Goal: Task Accomplishment & Management: Use online tool/utility

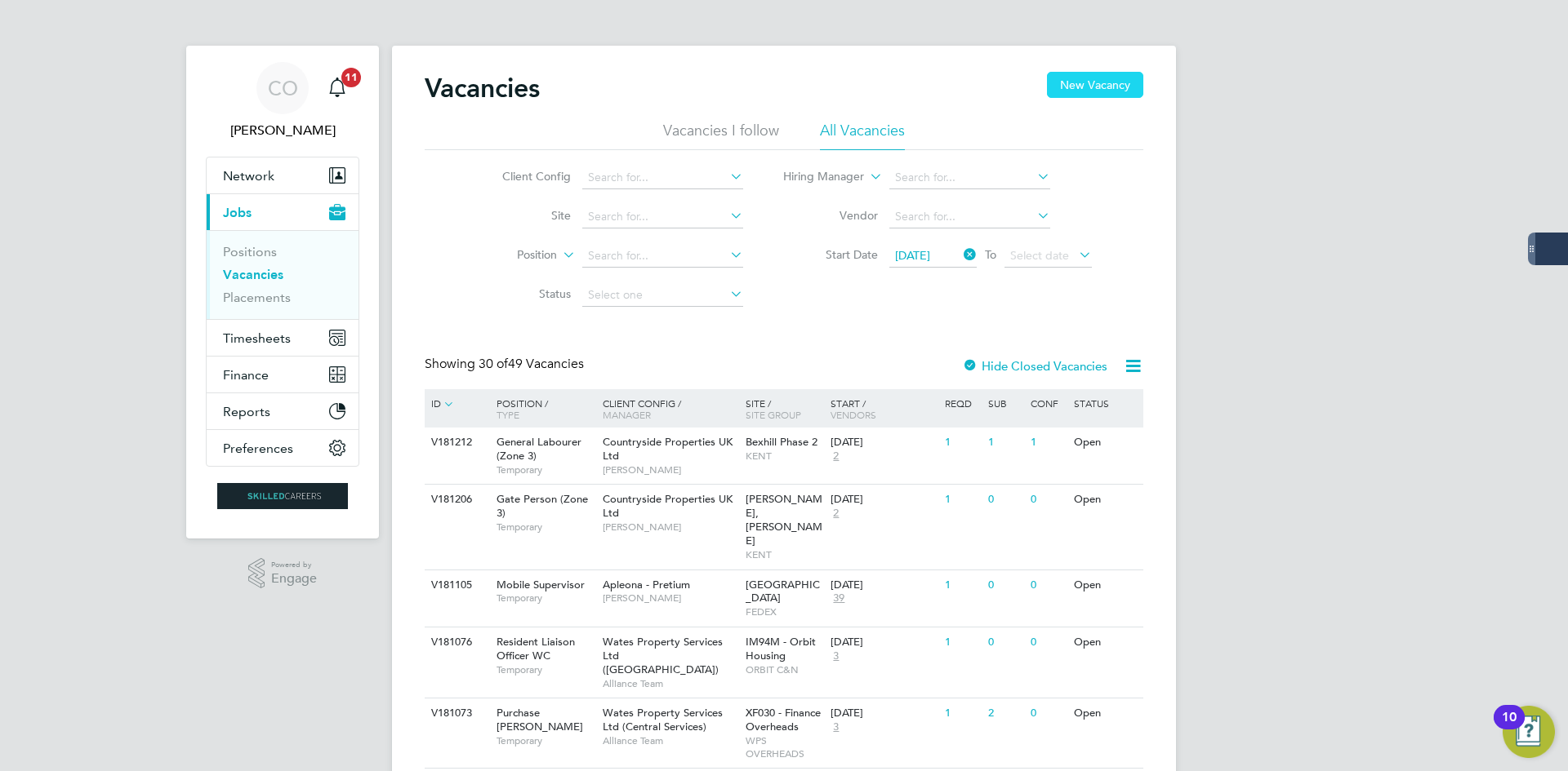
click at [1068, 85] on button "New Vacancy" at bounding box center [1095, 85] width 97 height 26
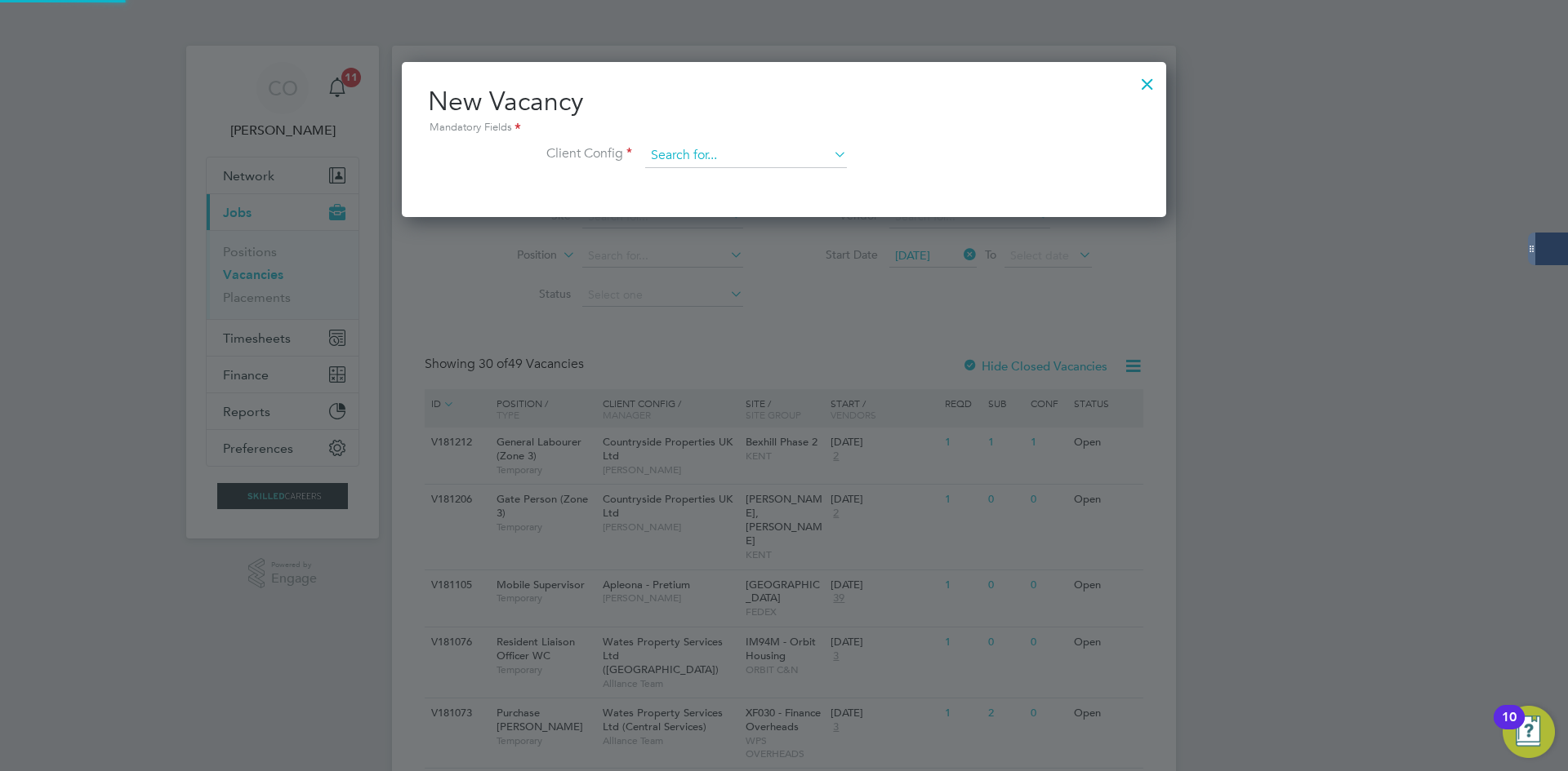
scroll to position [155, 765]
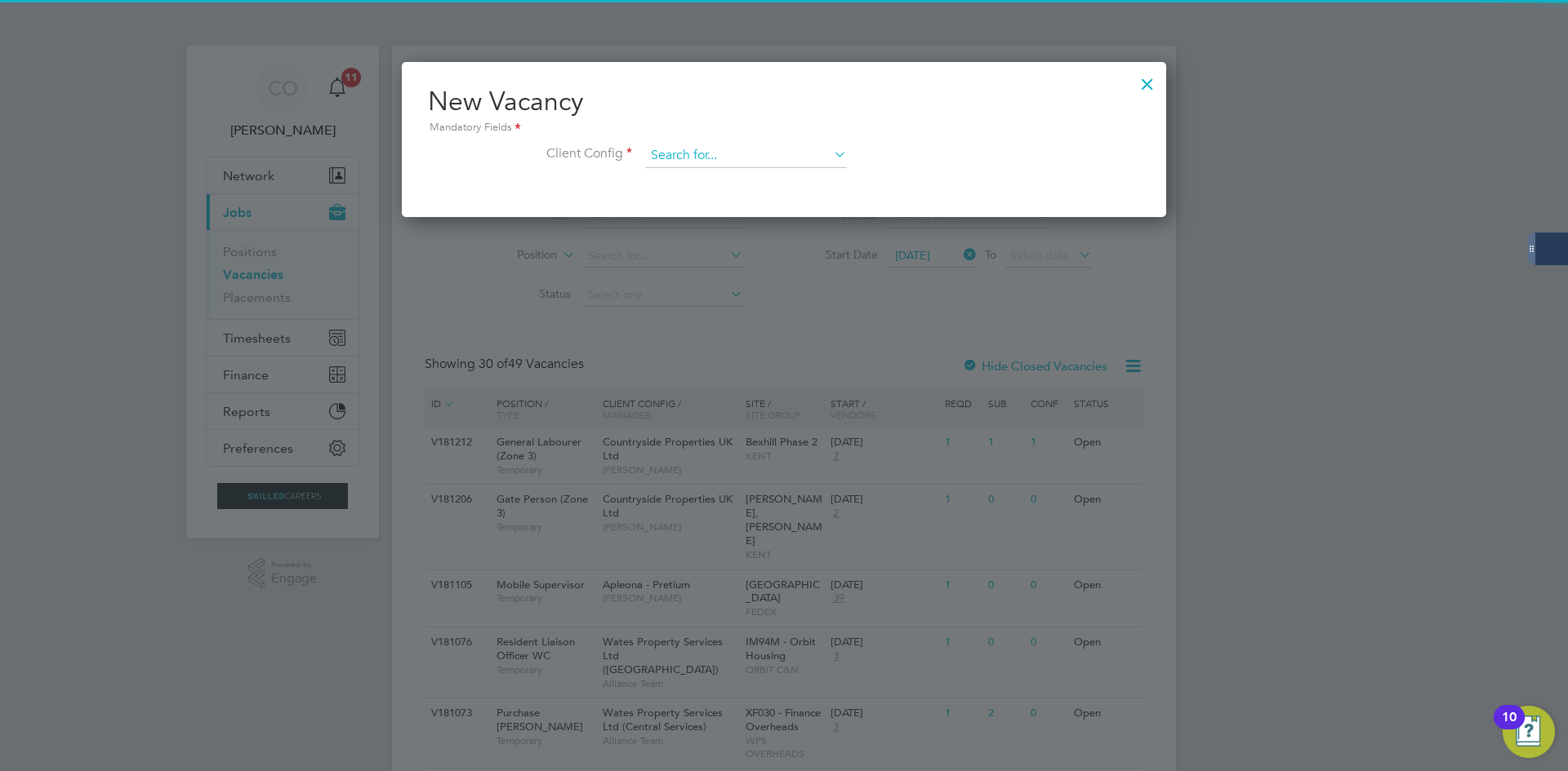
click at [716, 150] on input at bounding box center [746, 155] width 202 height 24
click at [1146, 83] on div at bounding box center [1148, 80] width 29 height 29
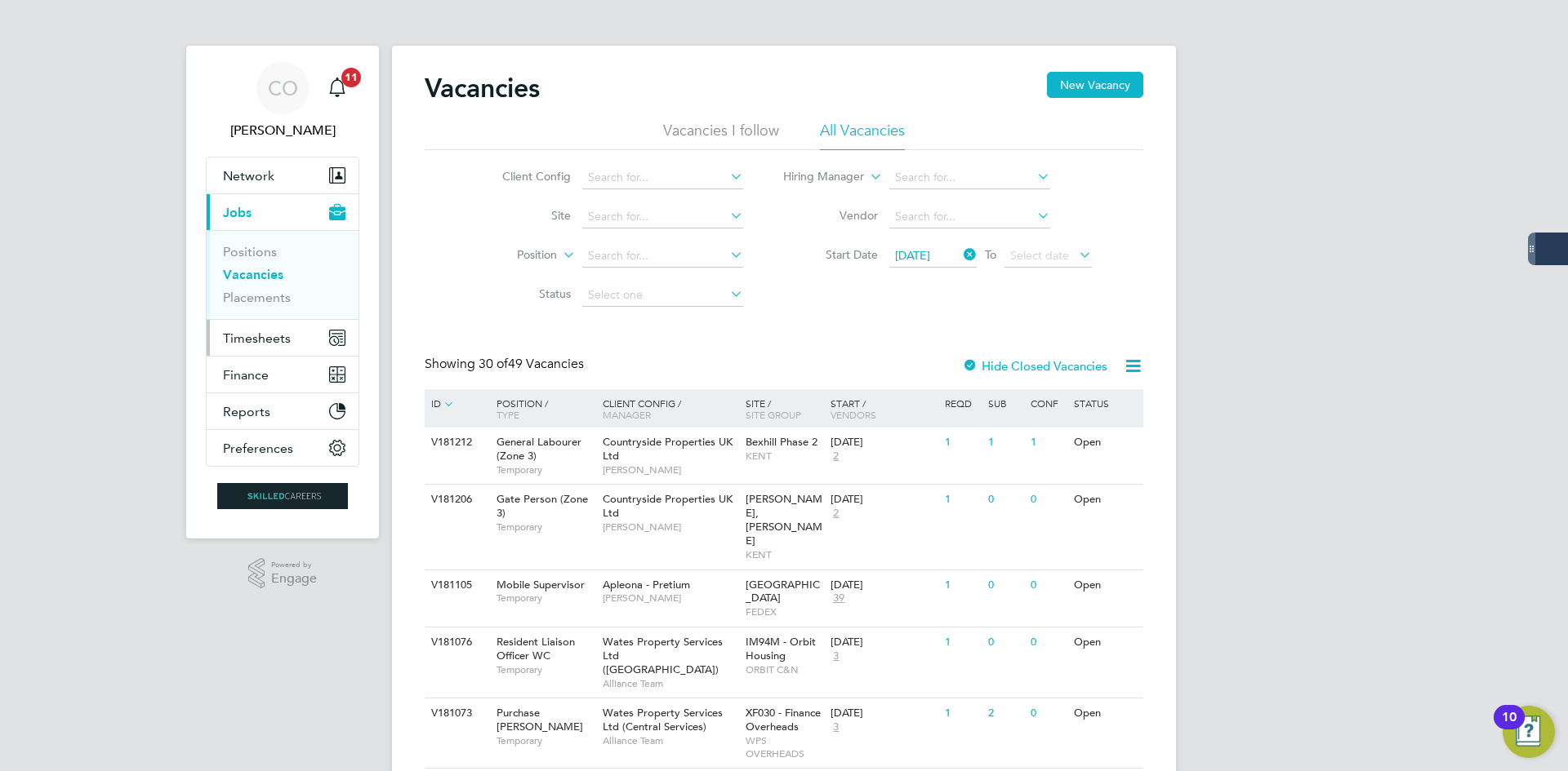
click at [257, 355] on button "Timesheets" at bounding box center [283, 337] width 152 height 36
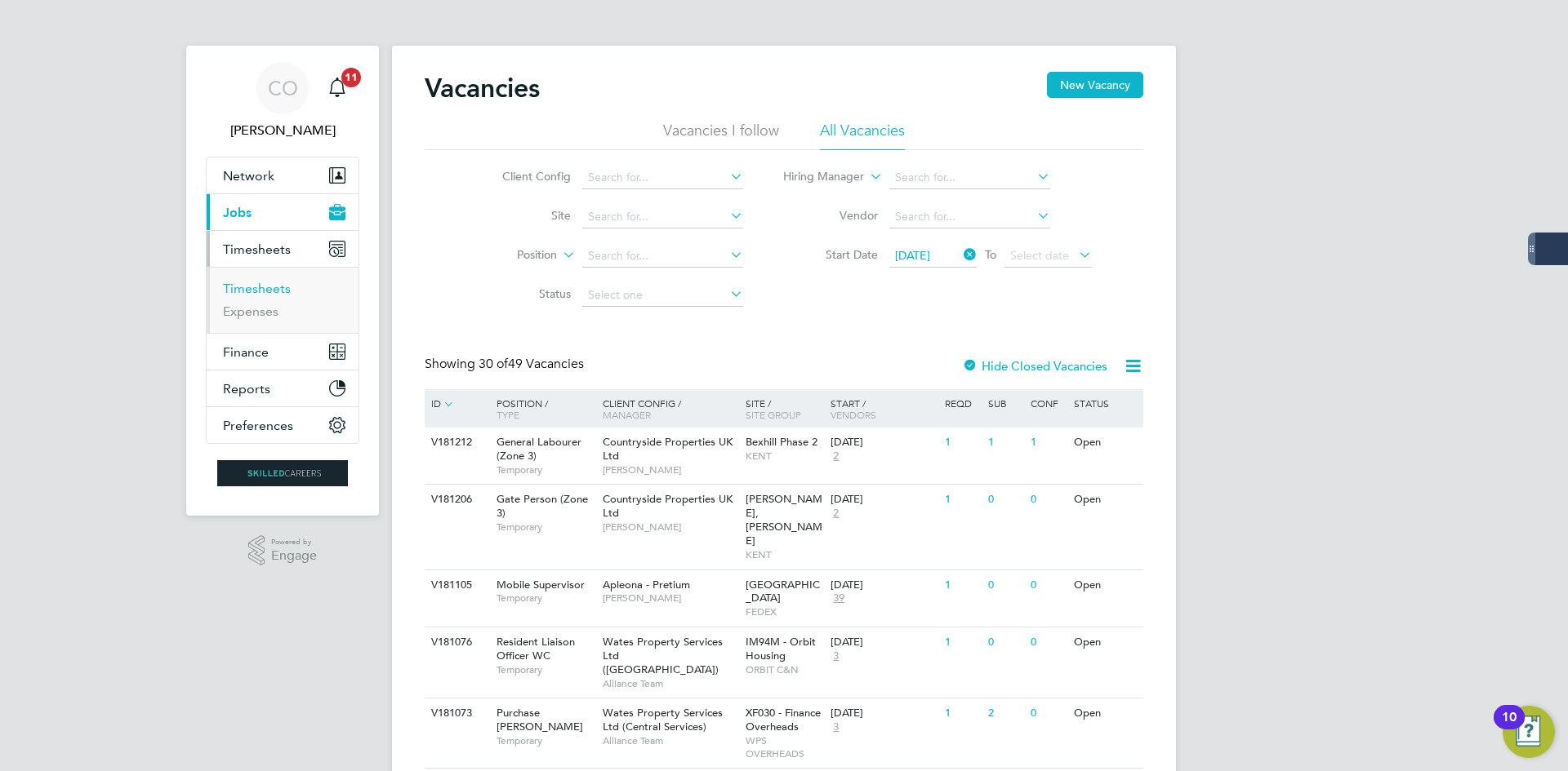
click at [249, 287] on link "Timesheets" at bounding box center [257, 289] width 68 height 16
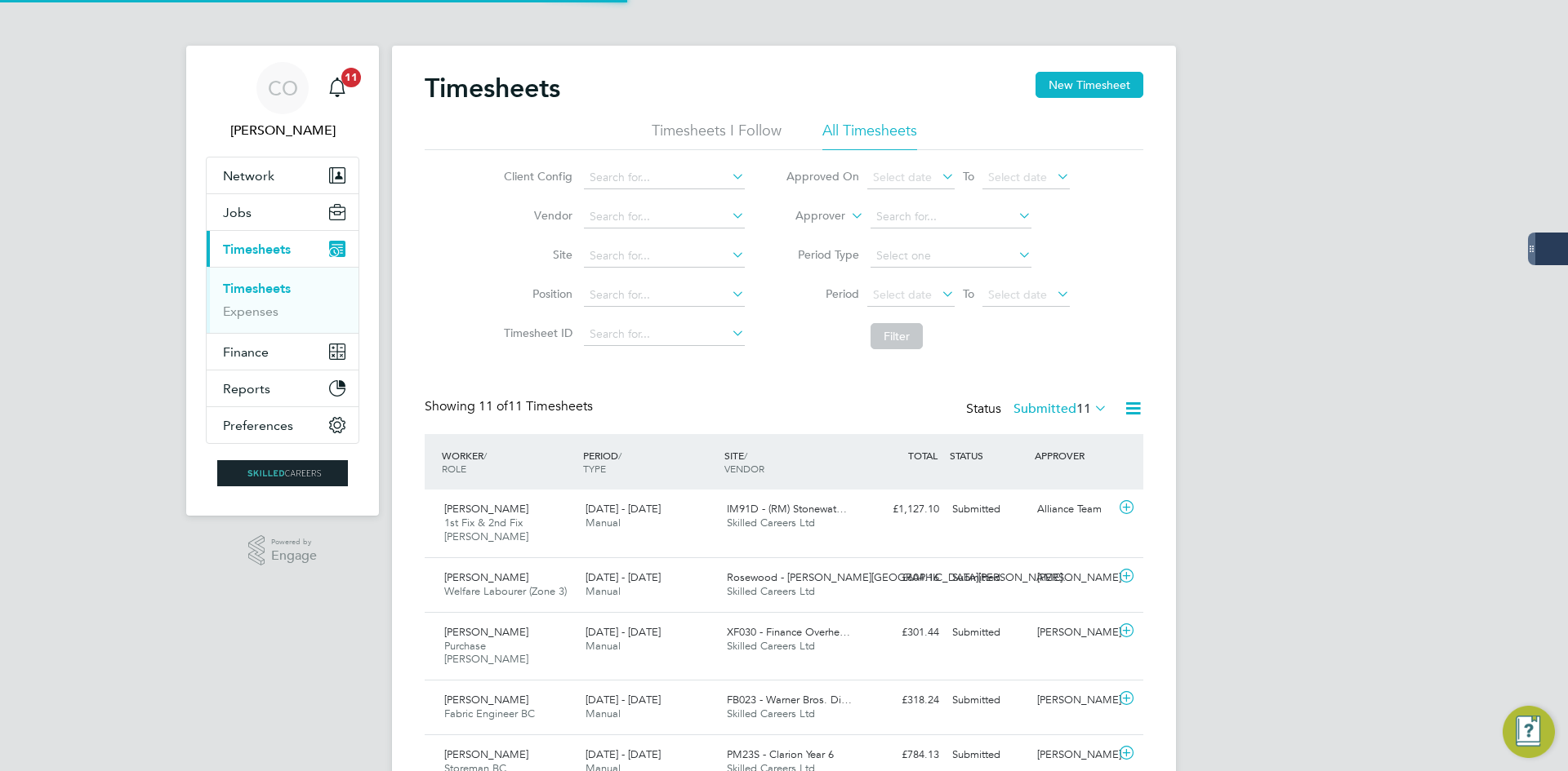
click at [1068, 71] on div "Timesheets New Timesheet Timesheets I Follow All Timesheets Client Config Vendo…" at bounding box center [784, 625] width 784 height 1159
drag, startPoint x: 1066, startPoint y: 80, endPoint x: 809, endPoint y: 128, distance: 261.4
click at [1058, 83] on button "New Timesheet" at bounding box center [1089, 85] width 108 height 26
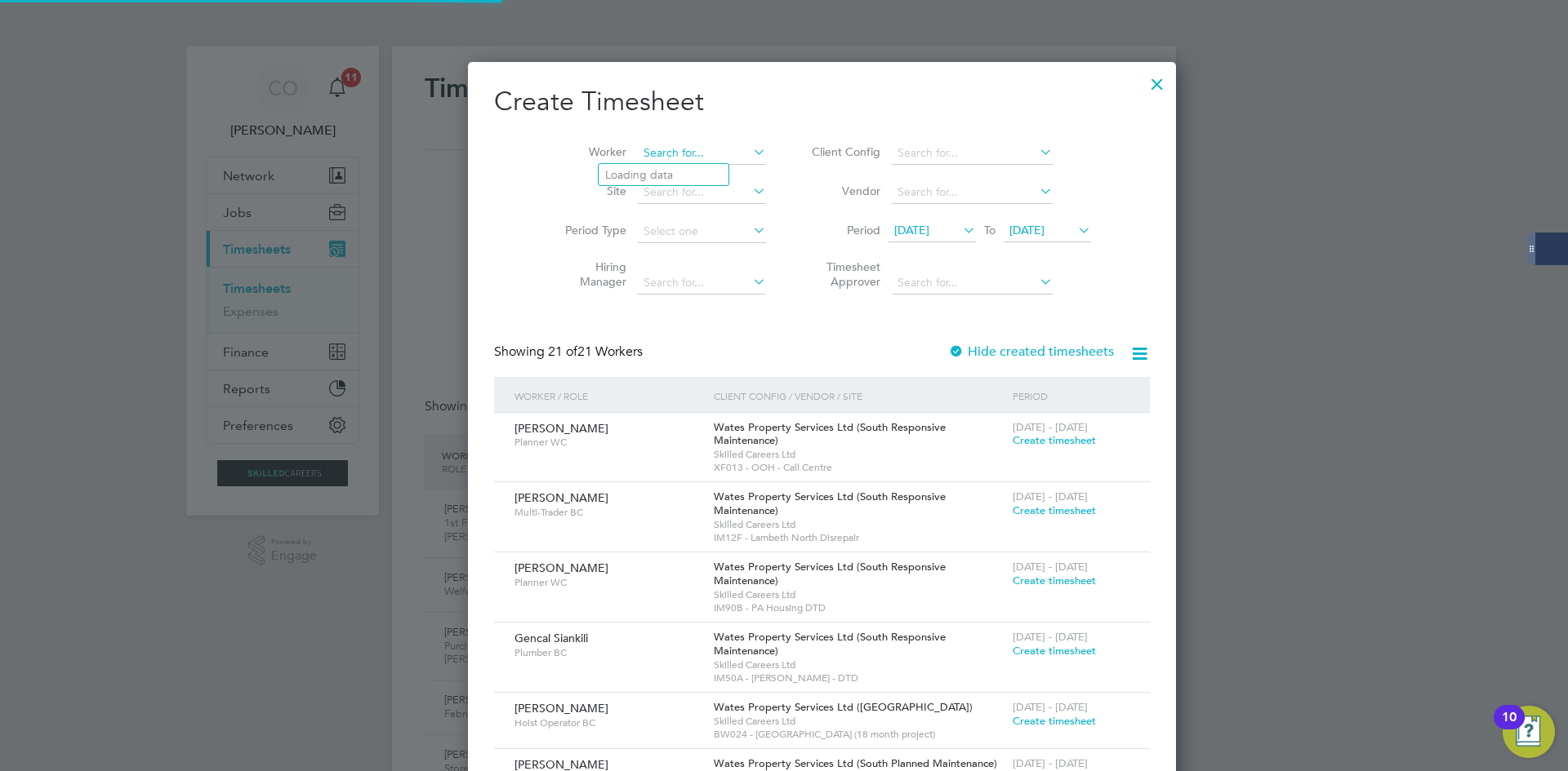
click at [643, 148] on input at bounding box center [701, 153] width 128 height 22
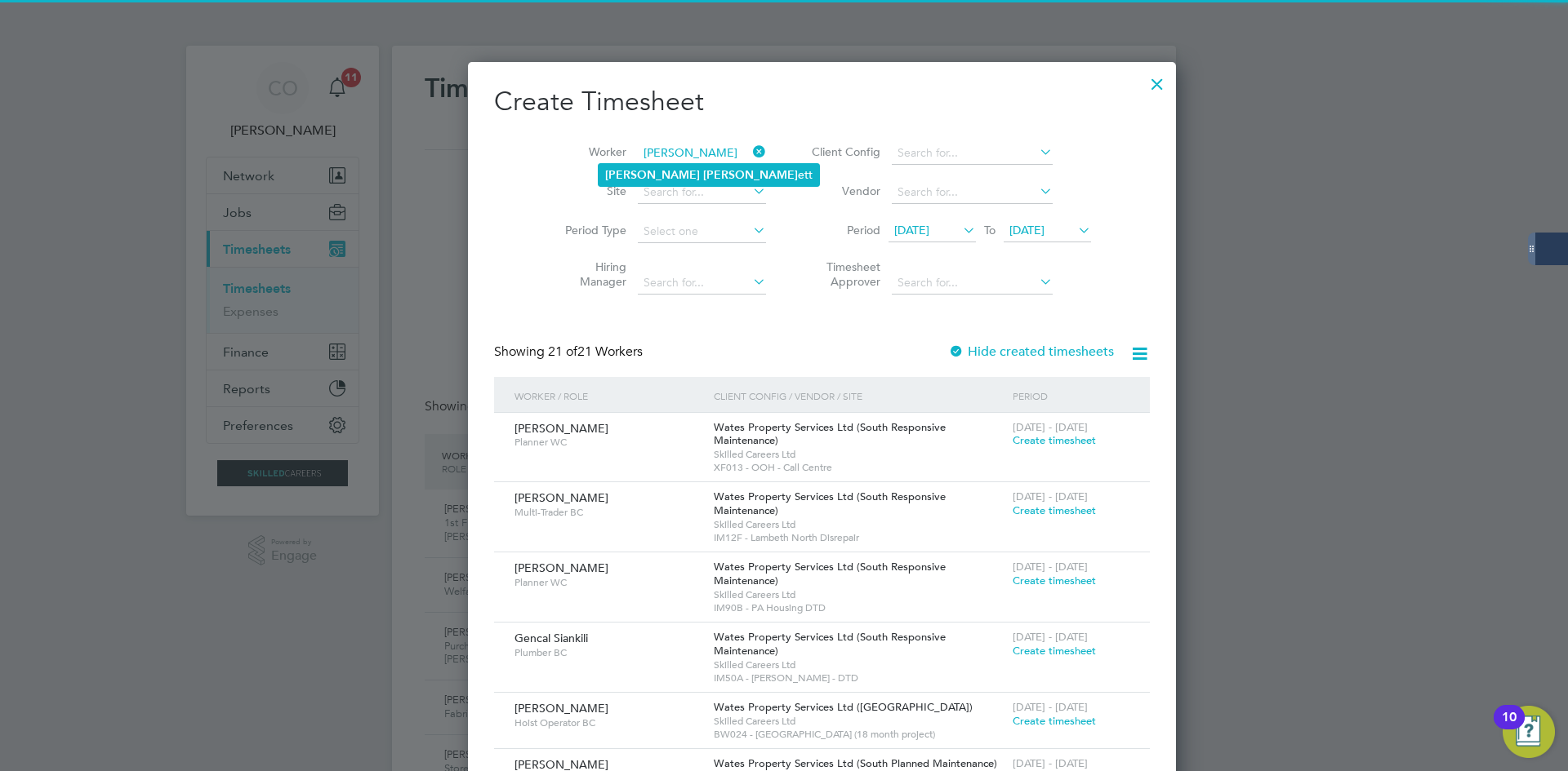
click at [665, 173] on li "[PERSON_NAME] ett" at bounding box center [709, 174] width 220 height 22
type input "[PERSON_NAME]"
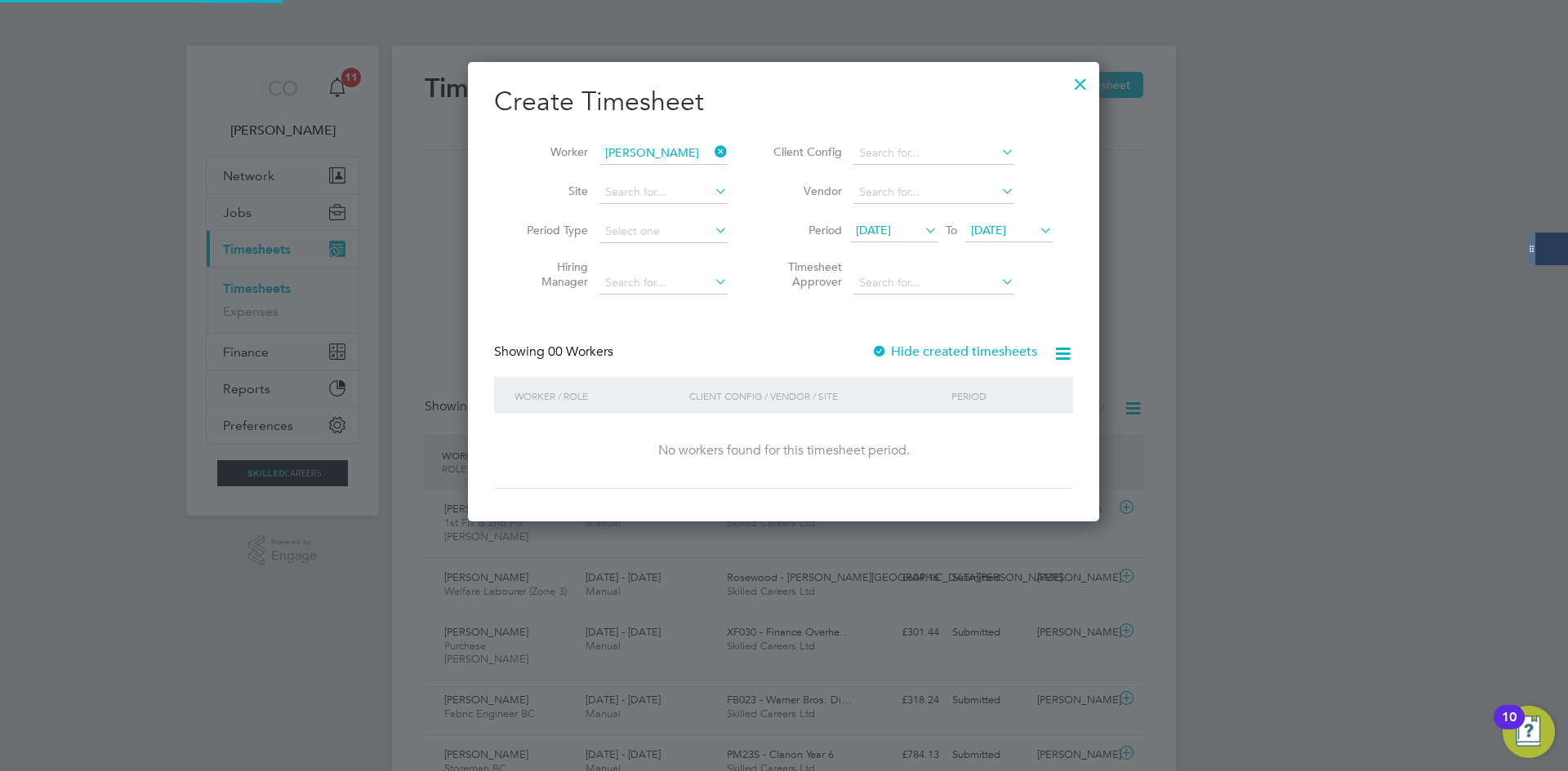
click at [905, 344] on label "Hide created timesheets" at bounding box center [955, 352] width 166 height 17
click at [906, 346] on label "Hide created timesheets" at bounding box center [955, 352] width 166 height 17
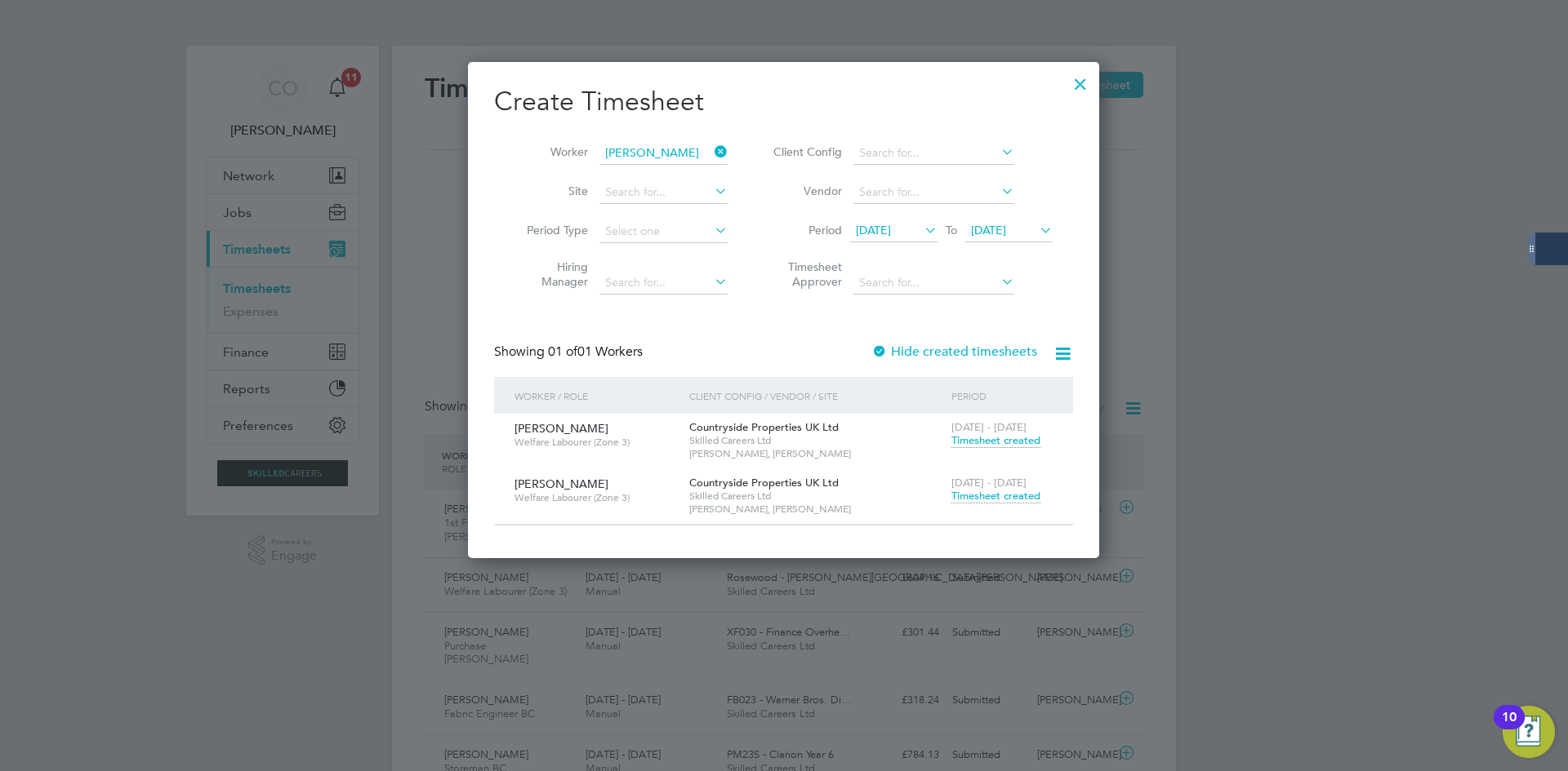
click at [891, 229] on span "[DATE]" at bounding box center [874, 230] width 35 height 15
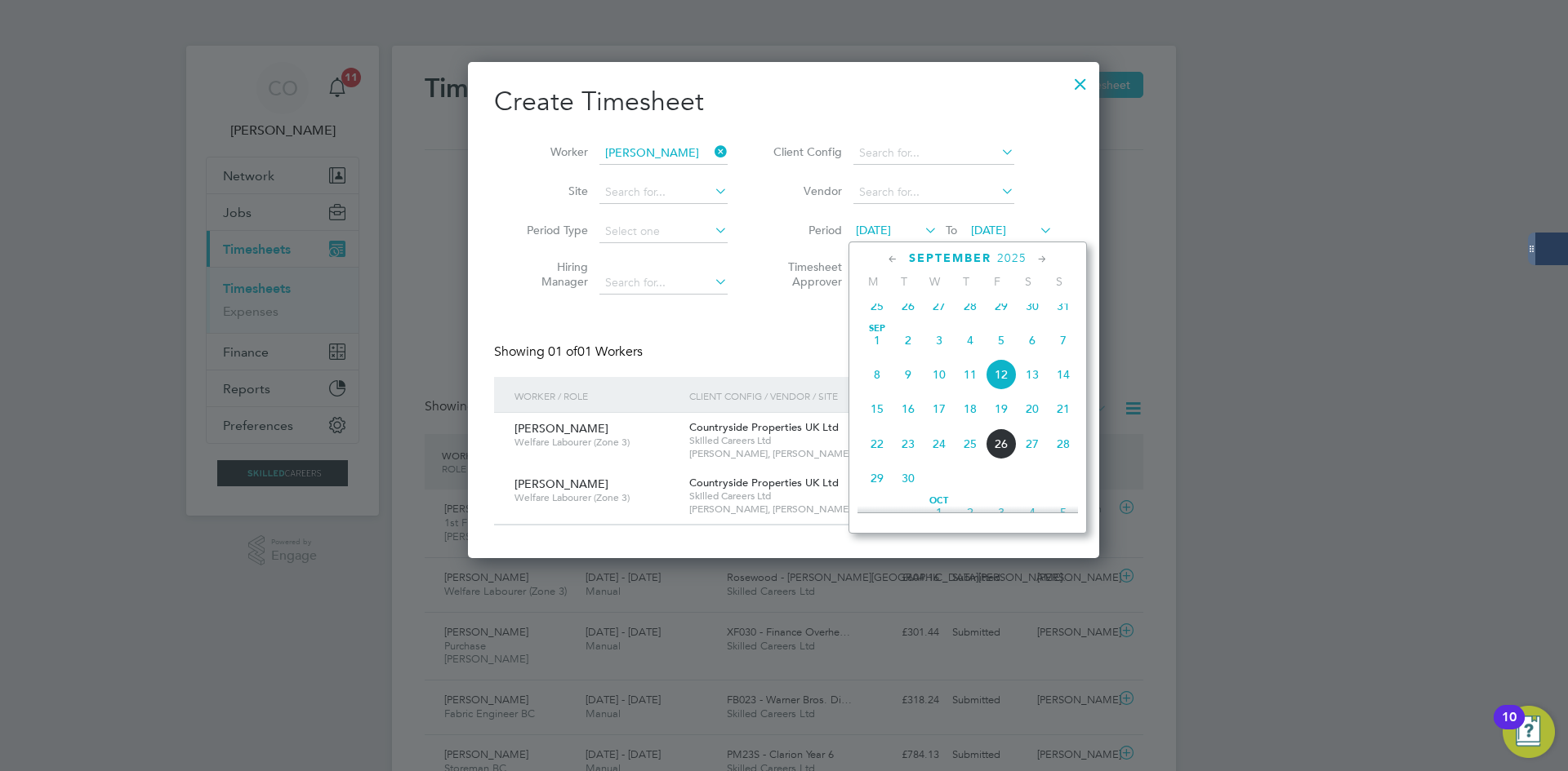
click at [877, 457] on span "22" at bounding box center [878, 444] width 31 height 31
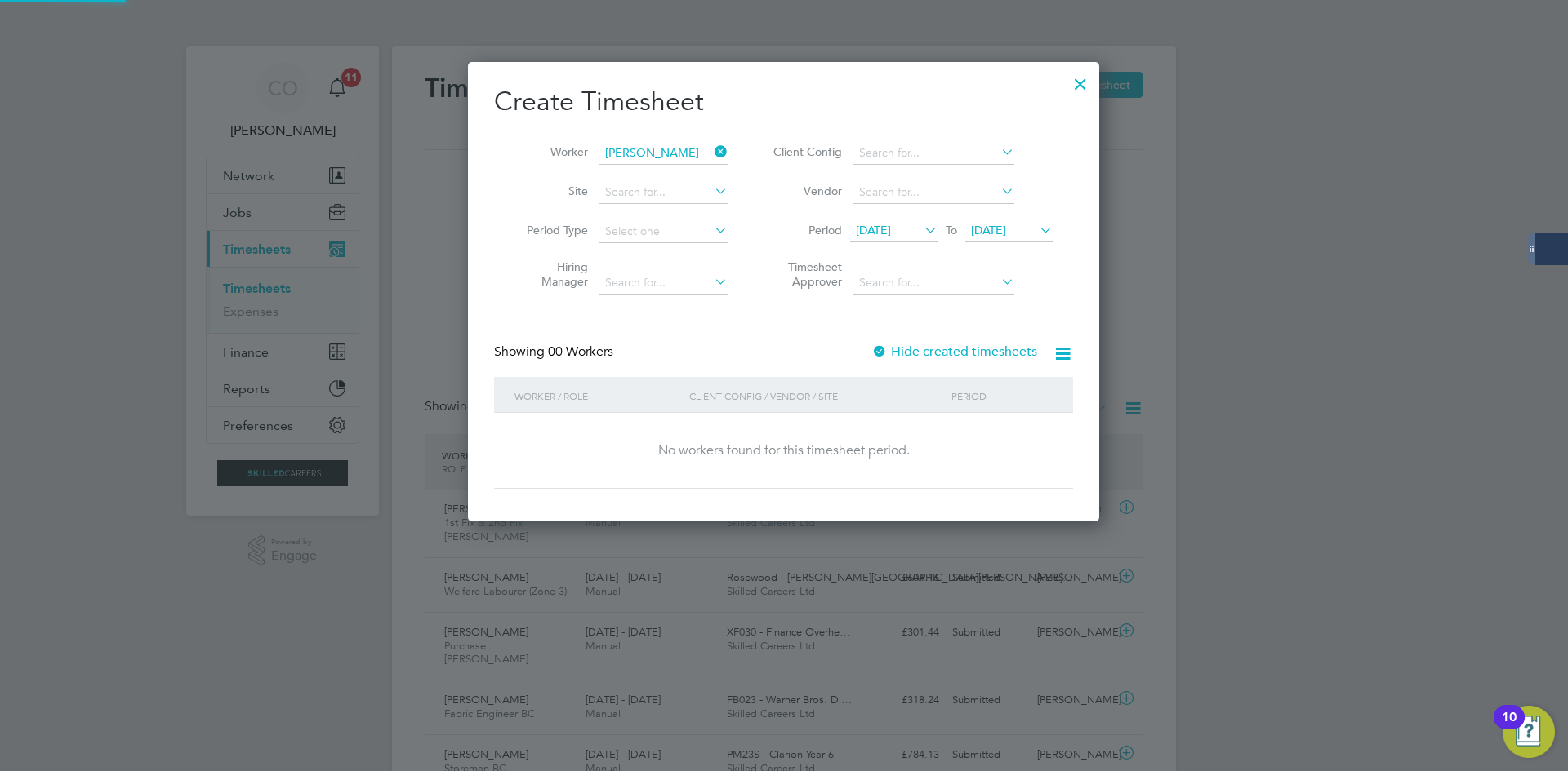
click at [1006, 227] on span "[DATE]" at bounding box center [989, 230] width 35 height 15
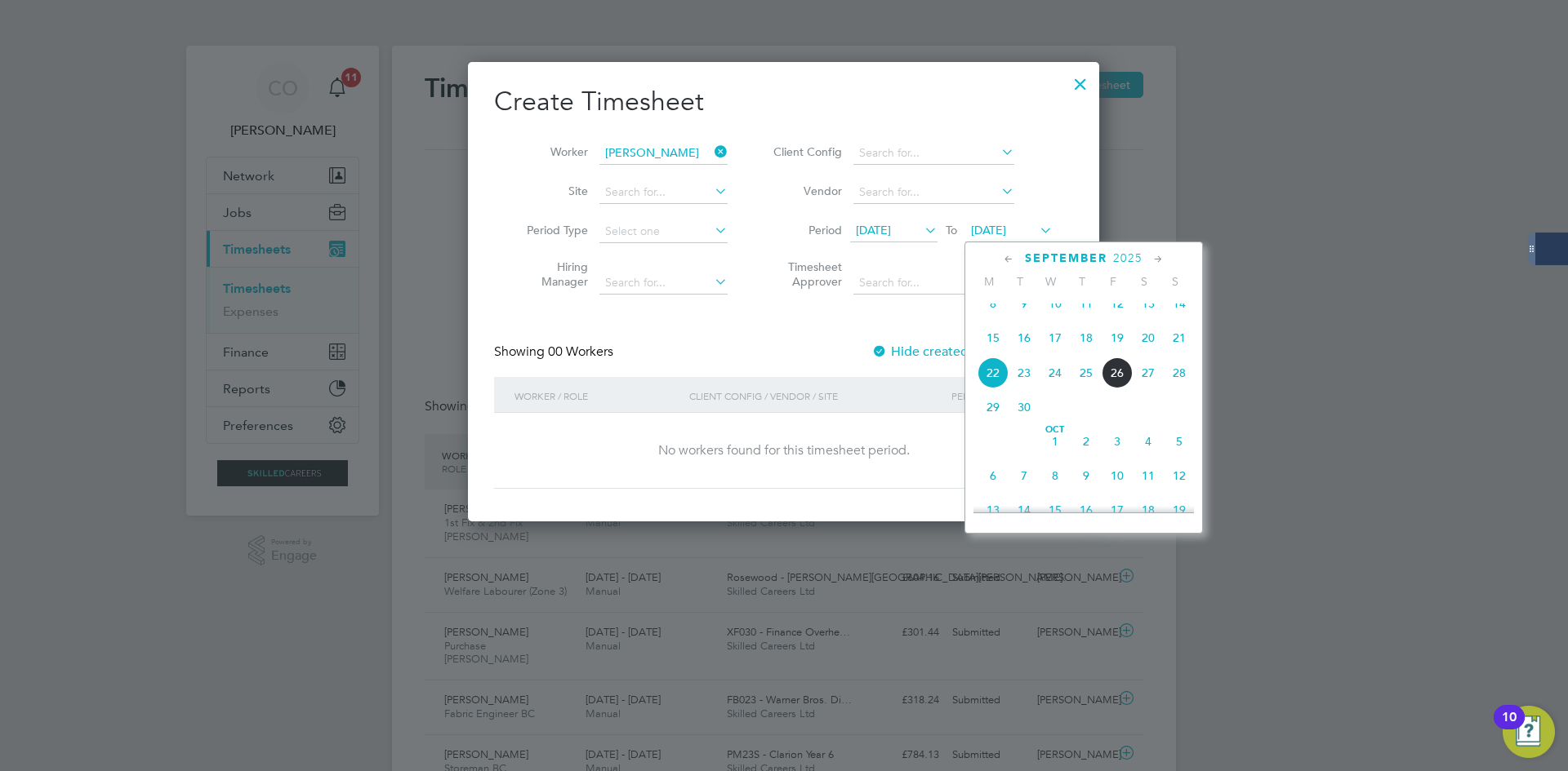
click at [1173, 384] on span "28" at bounding box center [1179, 373] width 31 height 31
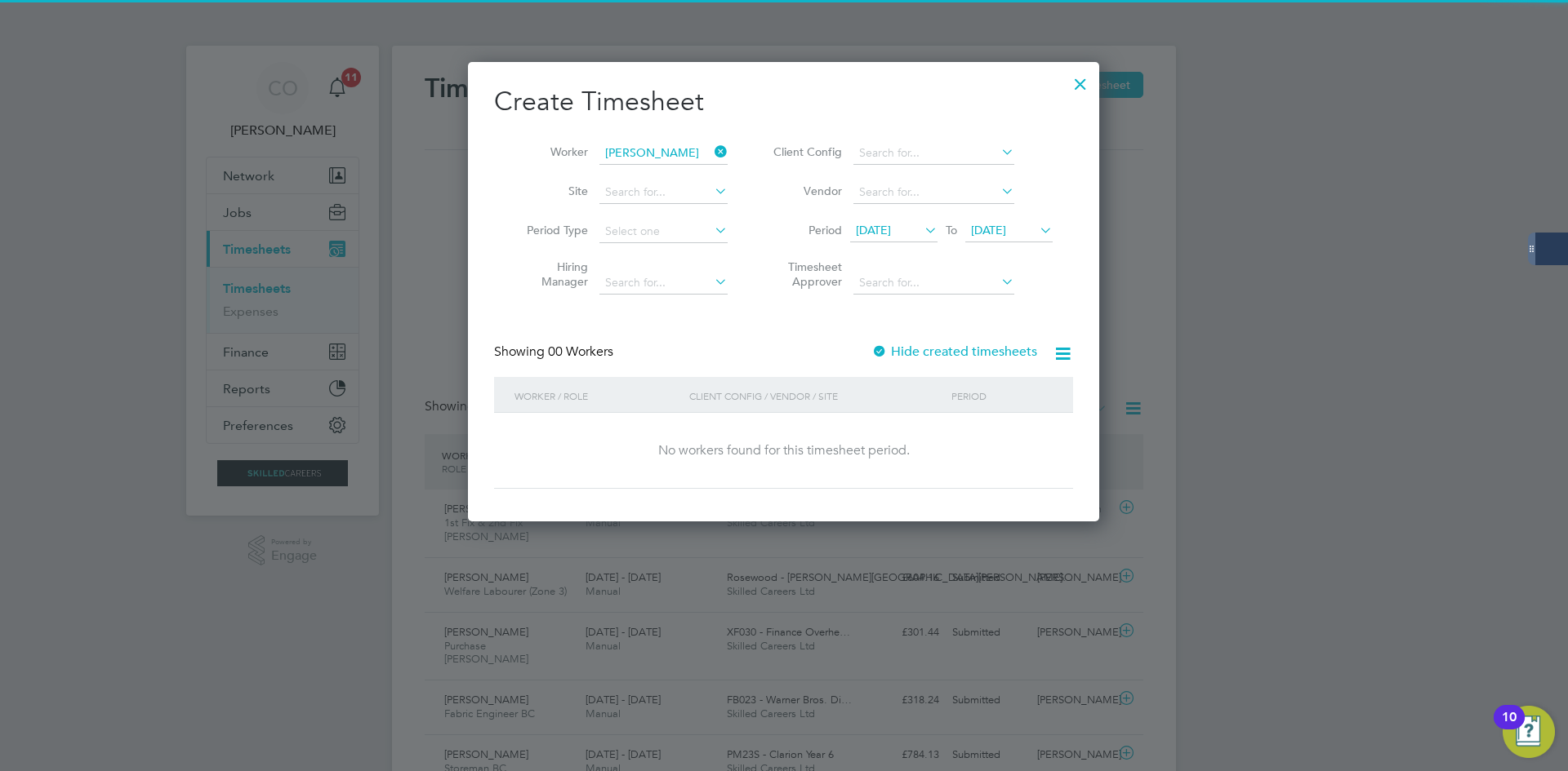
click at [985, 359] on label "Hide created timesheets" at bounding box center [955, 352] width 166 height 17
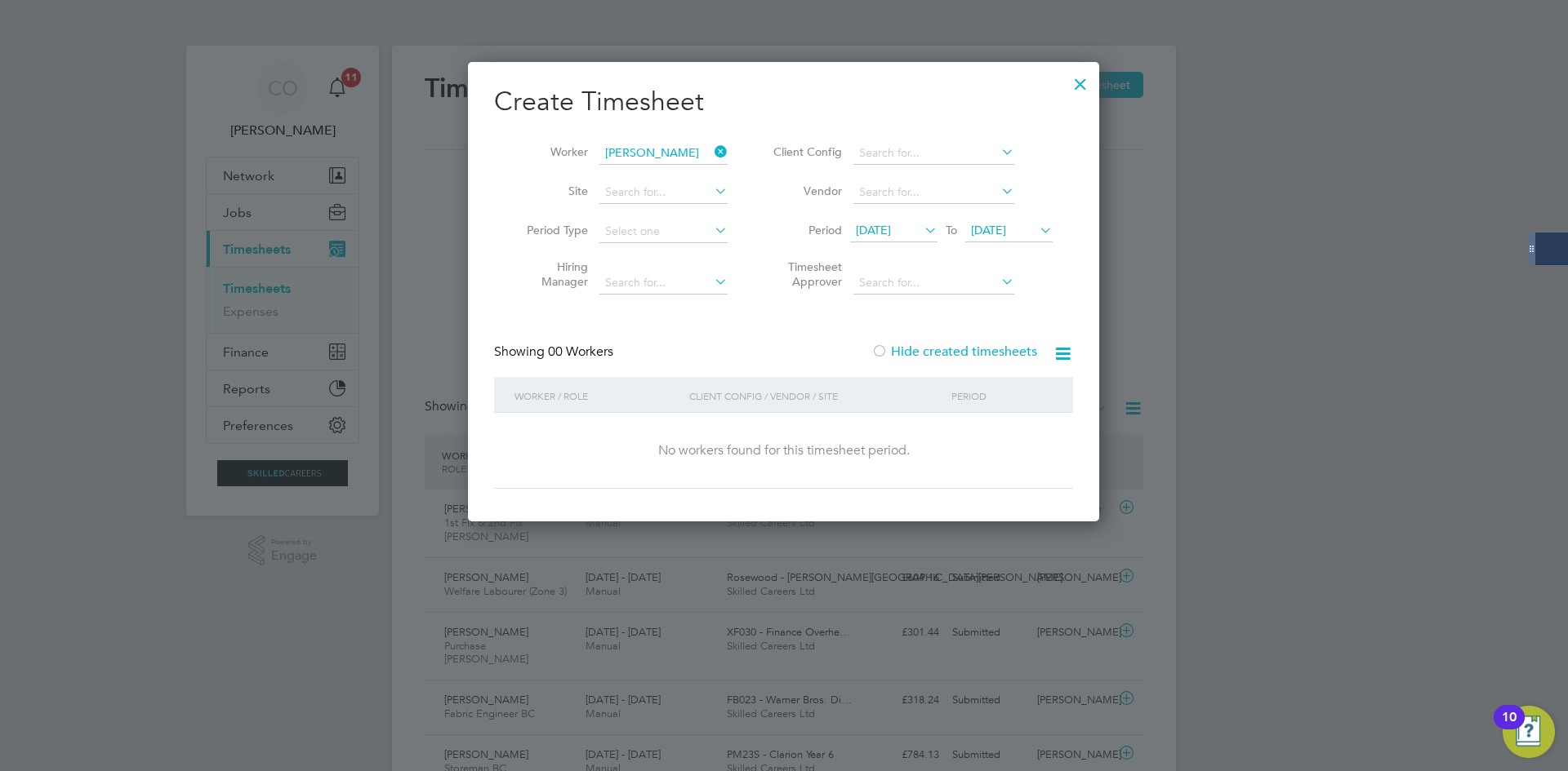
click at [984, 359] on label "Hide created timesheets" at bounding box center [955, 352] width 166 height 17
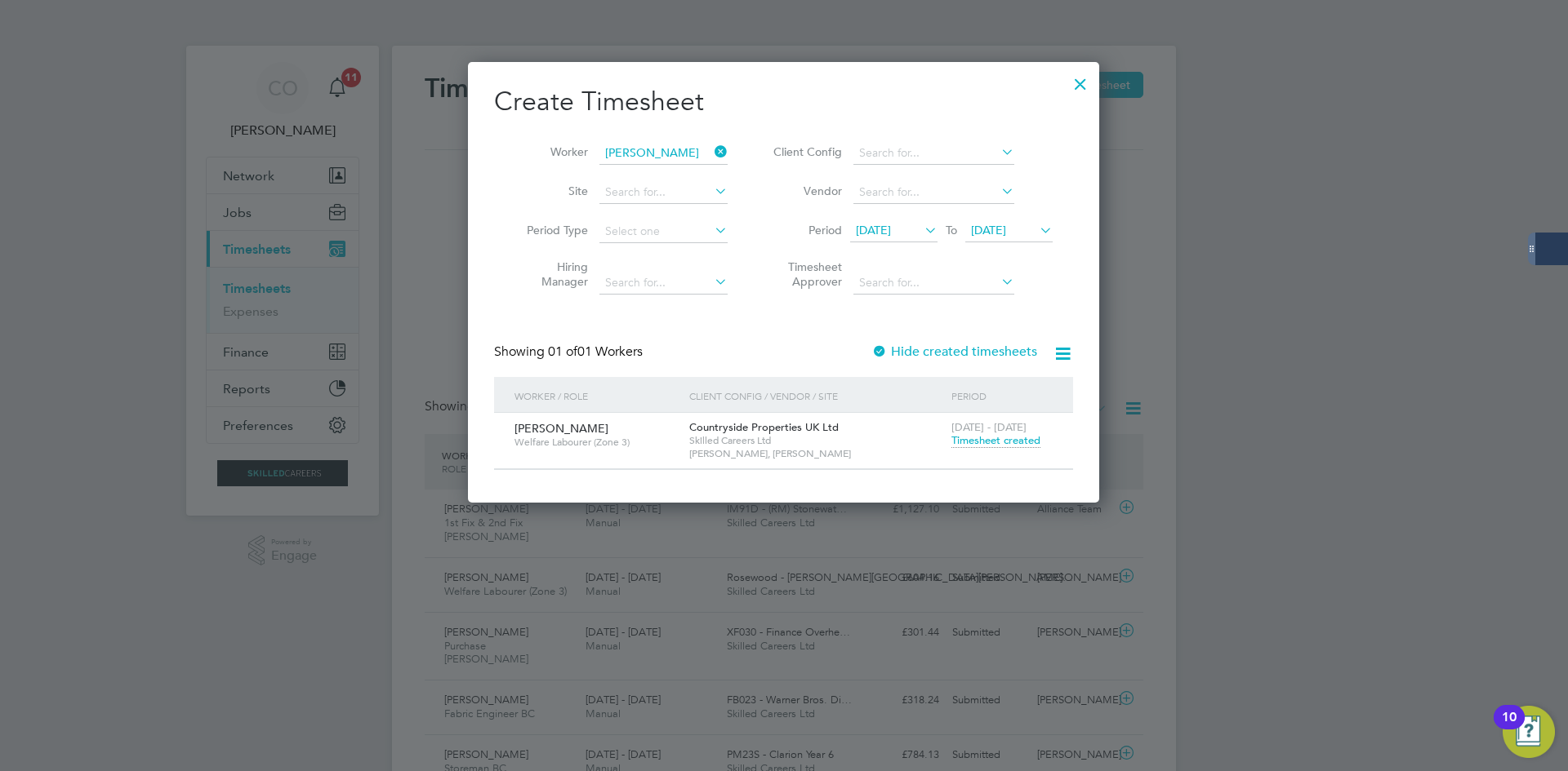
click at [982, 447] on div "[DATE] - [DATE] Timesheet created" at bounding box center [1001, 435] width 109 height 44
click at [981, 442] on span "Timesheet created" at bounding box center [996, 441] width 89 height 15
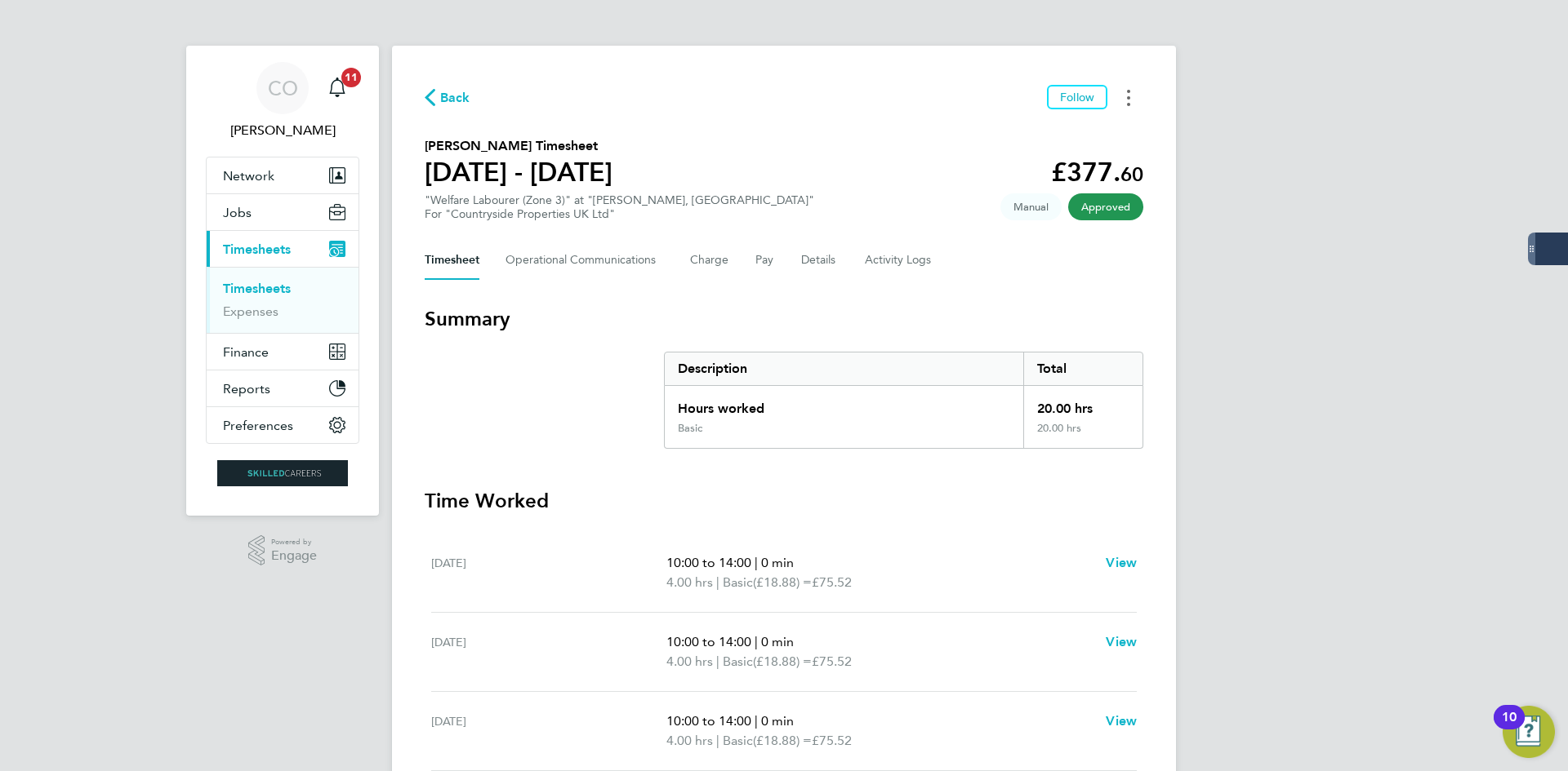
click at [1128, 103] on circle "Timesheets Menu" at bounding box center [1128, 104] width 3 height 3
click at [1081, 141] on link "Download timesheet" at bounding box center [1044, 134] width 196 height 32
